Goal: Task Accomplishment & Management: Use online tool/utility

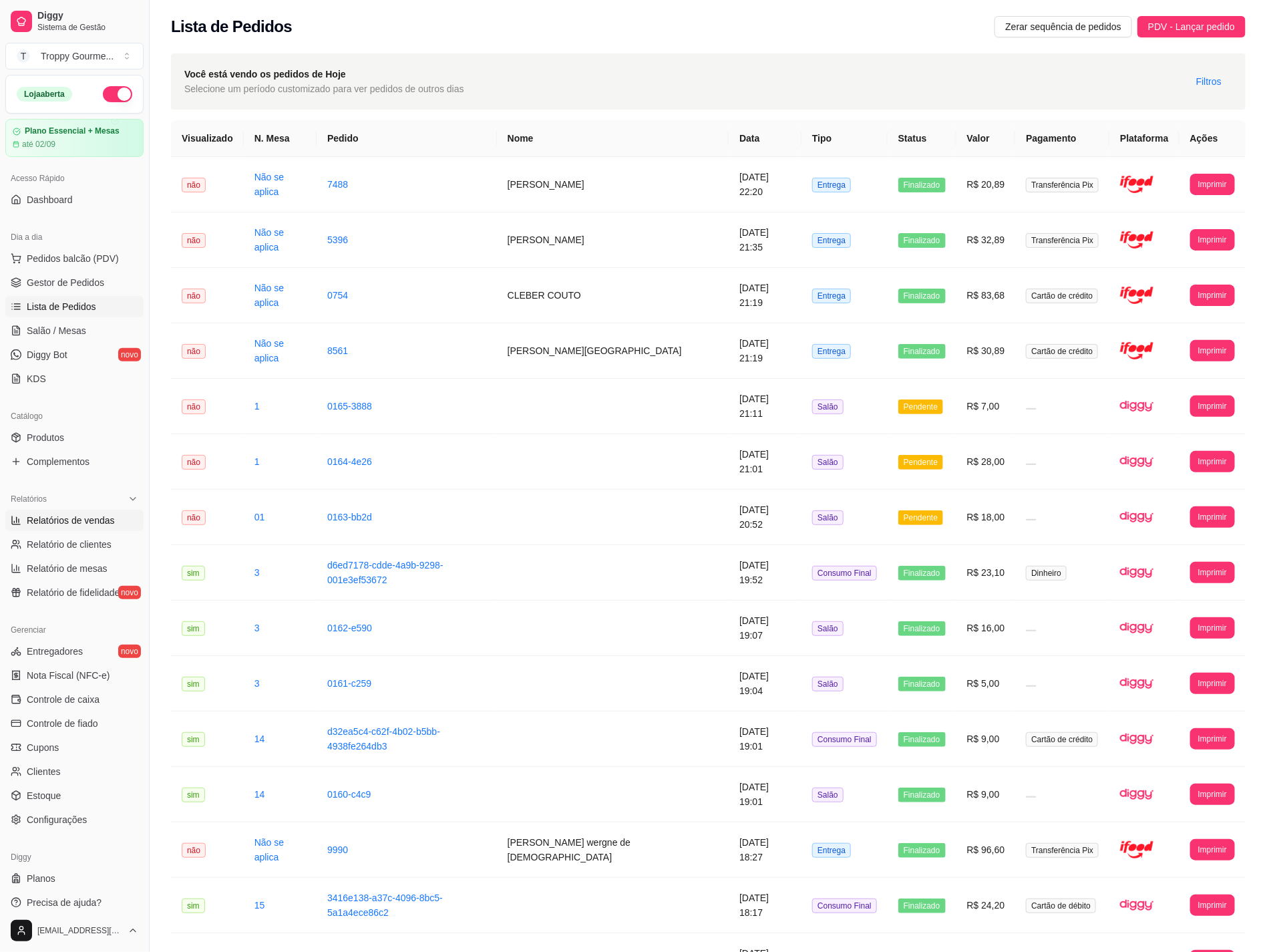
click at [54, 521] on span "Relatórios de vendas" at bounding box center [71, 521] width 89 height 14
select select "ALL"
select select "0"
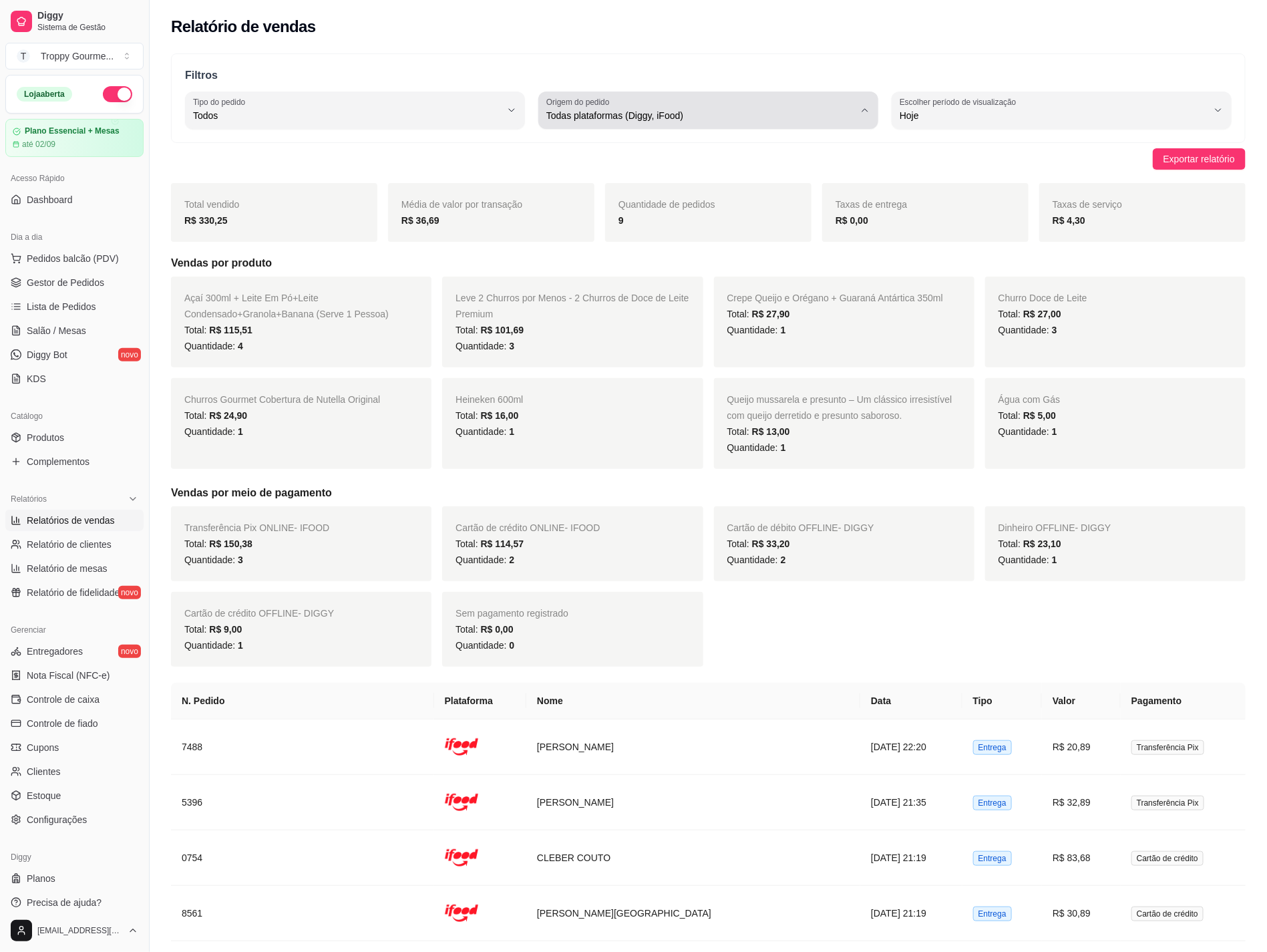
click at [641, 116] on span "Todas plataformas (Diggy, iFood)" at bounding box center [700, 116] width 308 height 14
click at [622, 180] on li "Diggy" at bounding box center [708, 170] width 316 height 21
type input "DIGGY"
select select "DIGGY"
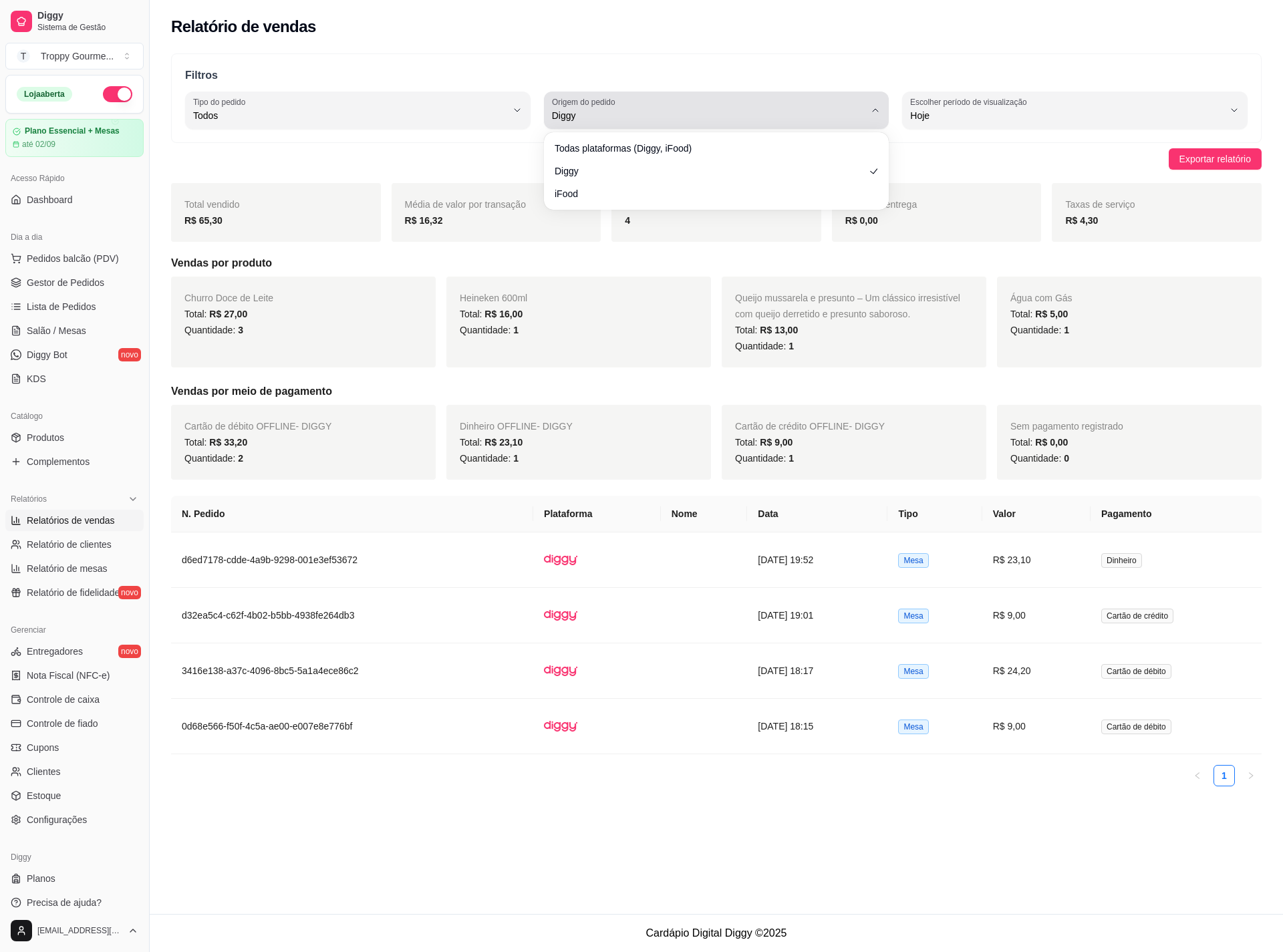
click at [563, 119] on span "Diggy" at bounding box center [708, 116] width 314 height 14
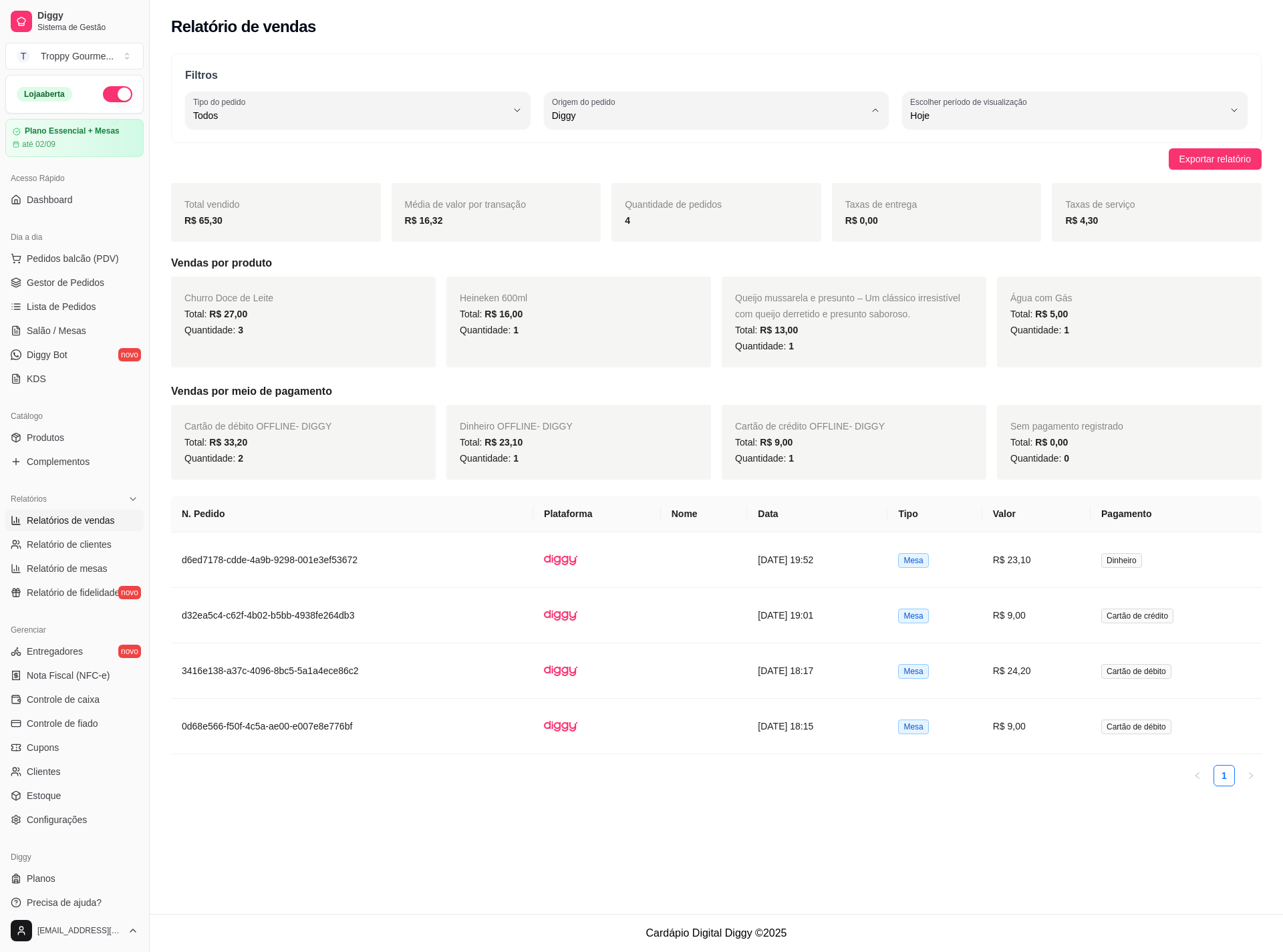
click at [573, 188] on span "iFood" at bounding box center [709, 191] width 298 height 13
type input "IFOOD"
select select "IFOOD"
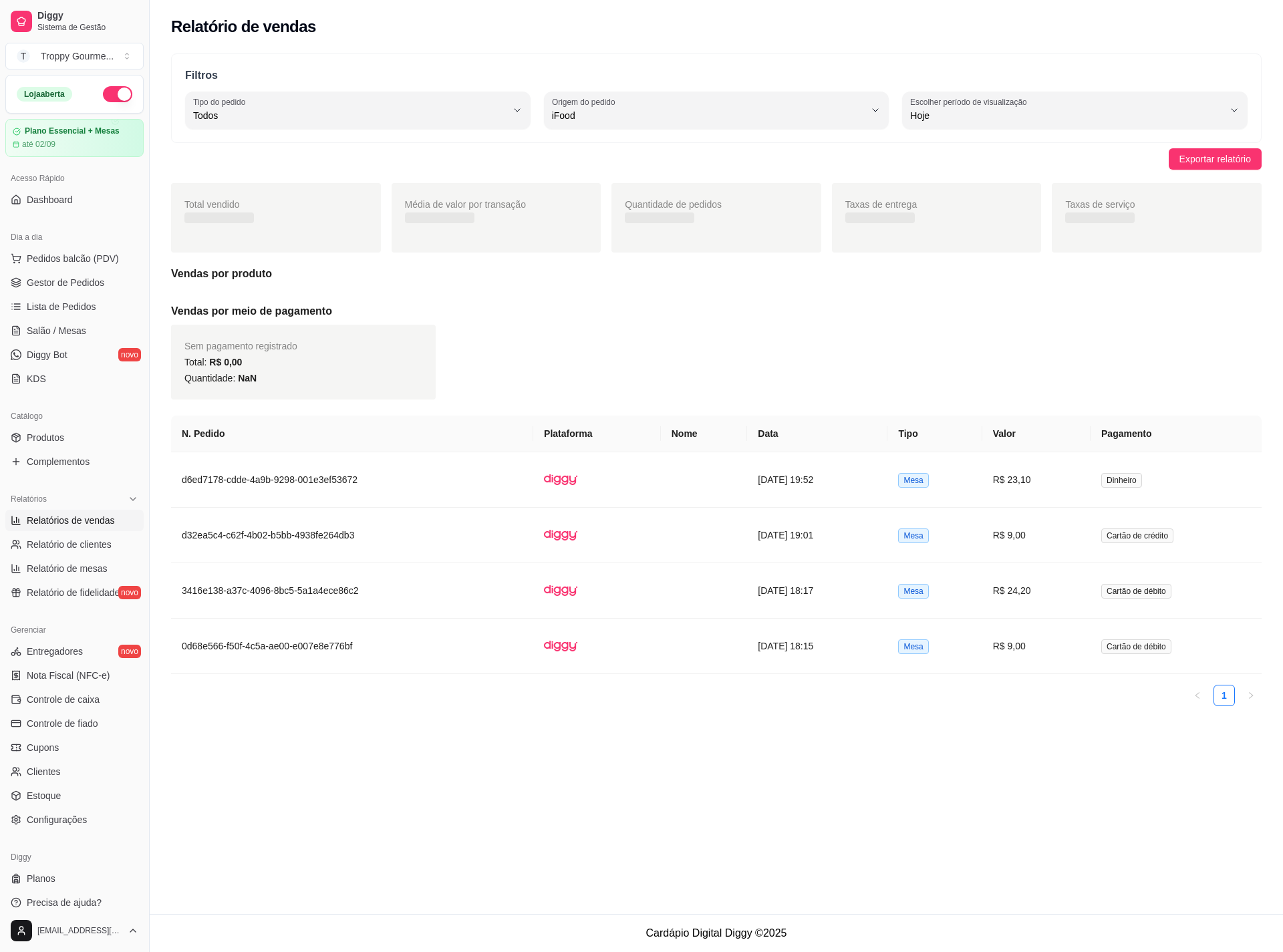
scroll to position [13, 0]
